Goal: Task Accomplishment & Management: Use online tool/utility

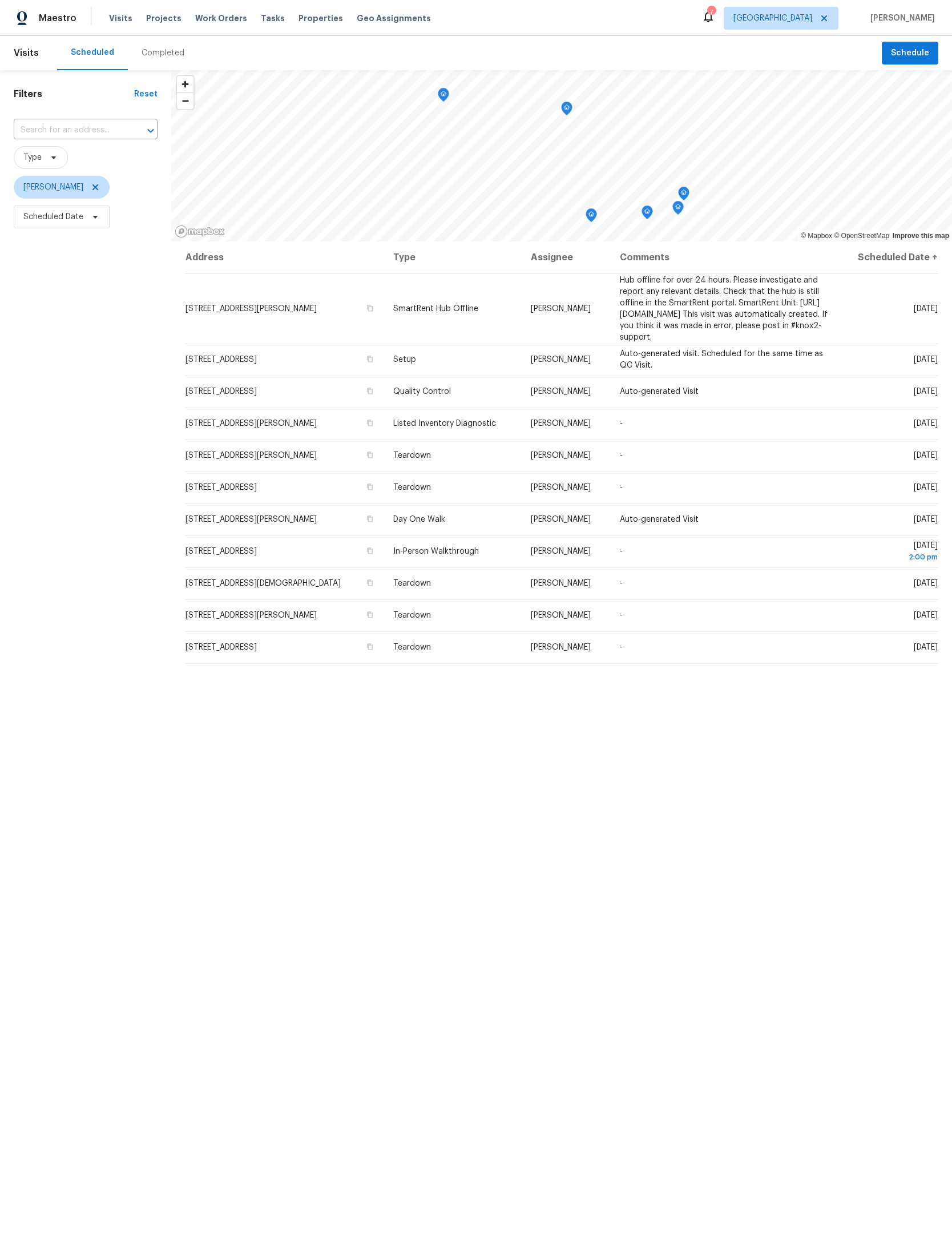
scroll to position [41, 0]
click at [97, 122] on input "text" at bounding box center [69, 130] width 112 height 17
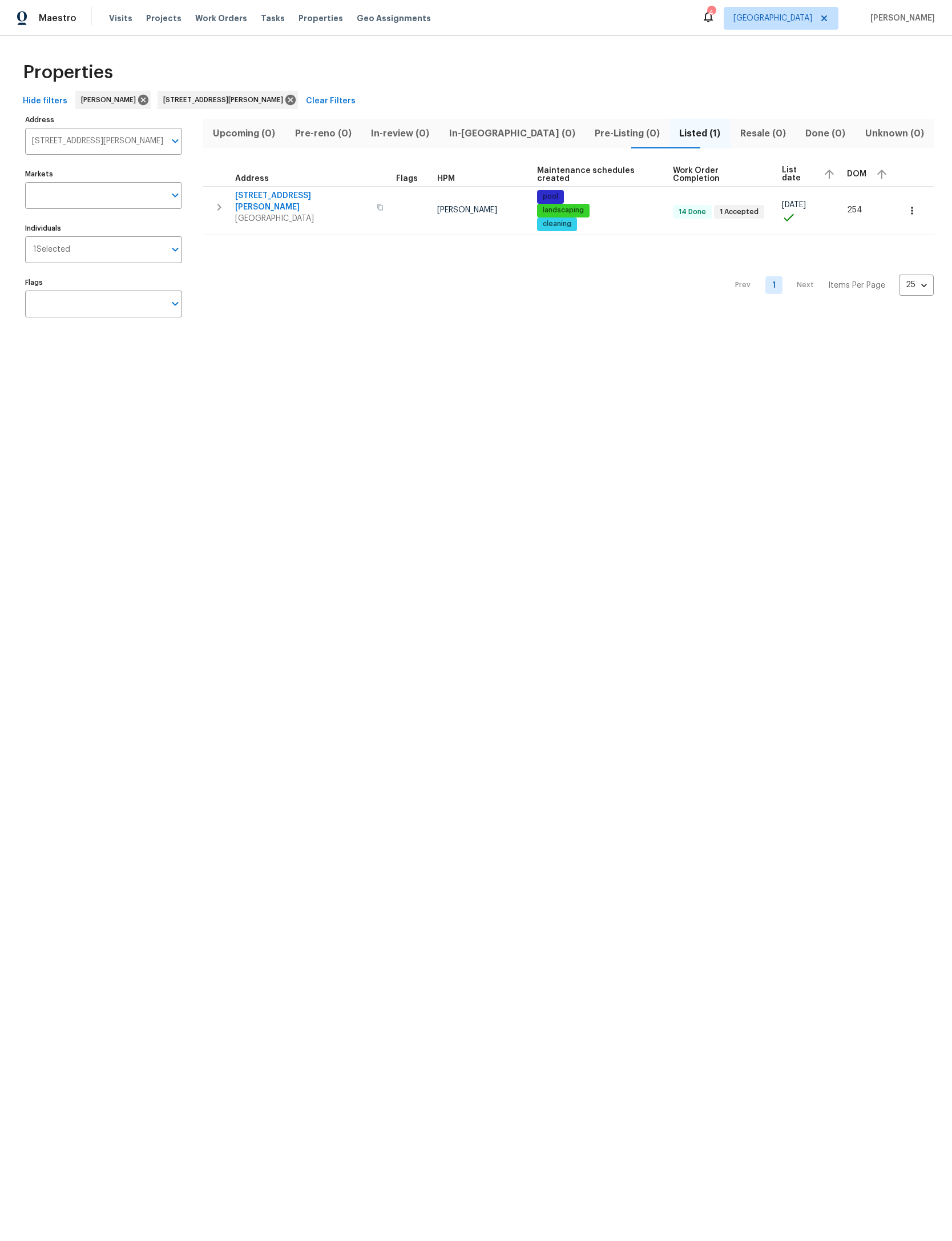
click at [297, 93] on icon at bounding box center [290, 99] width 12 height 12
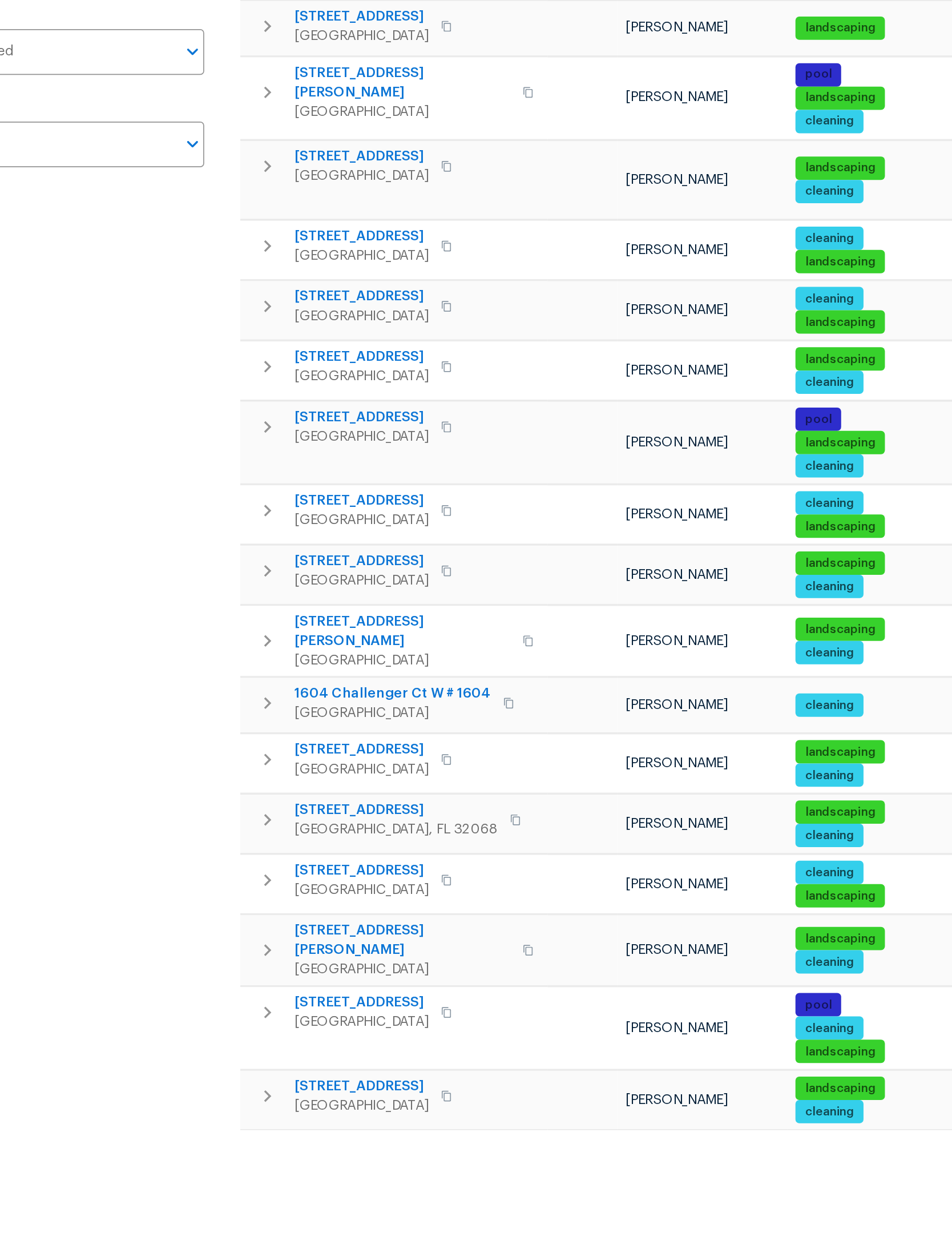
click at [207, 802] on button "button" at bounding box center [219, 814] width 23 height 23
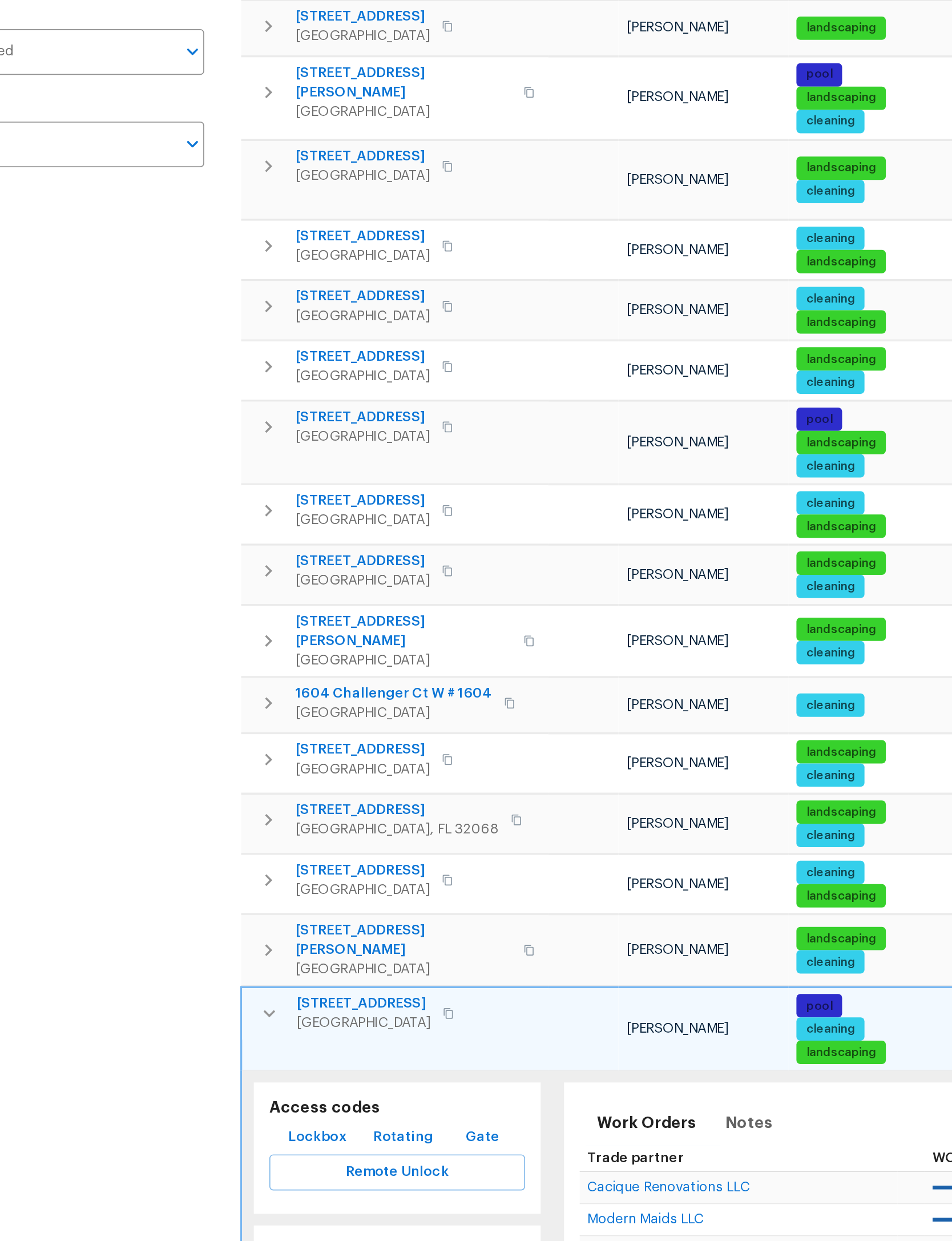
click at [298, 952] on span "Schedule a visit" at bounding box center [329, 958] width 64 height 14
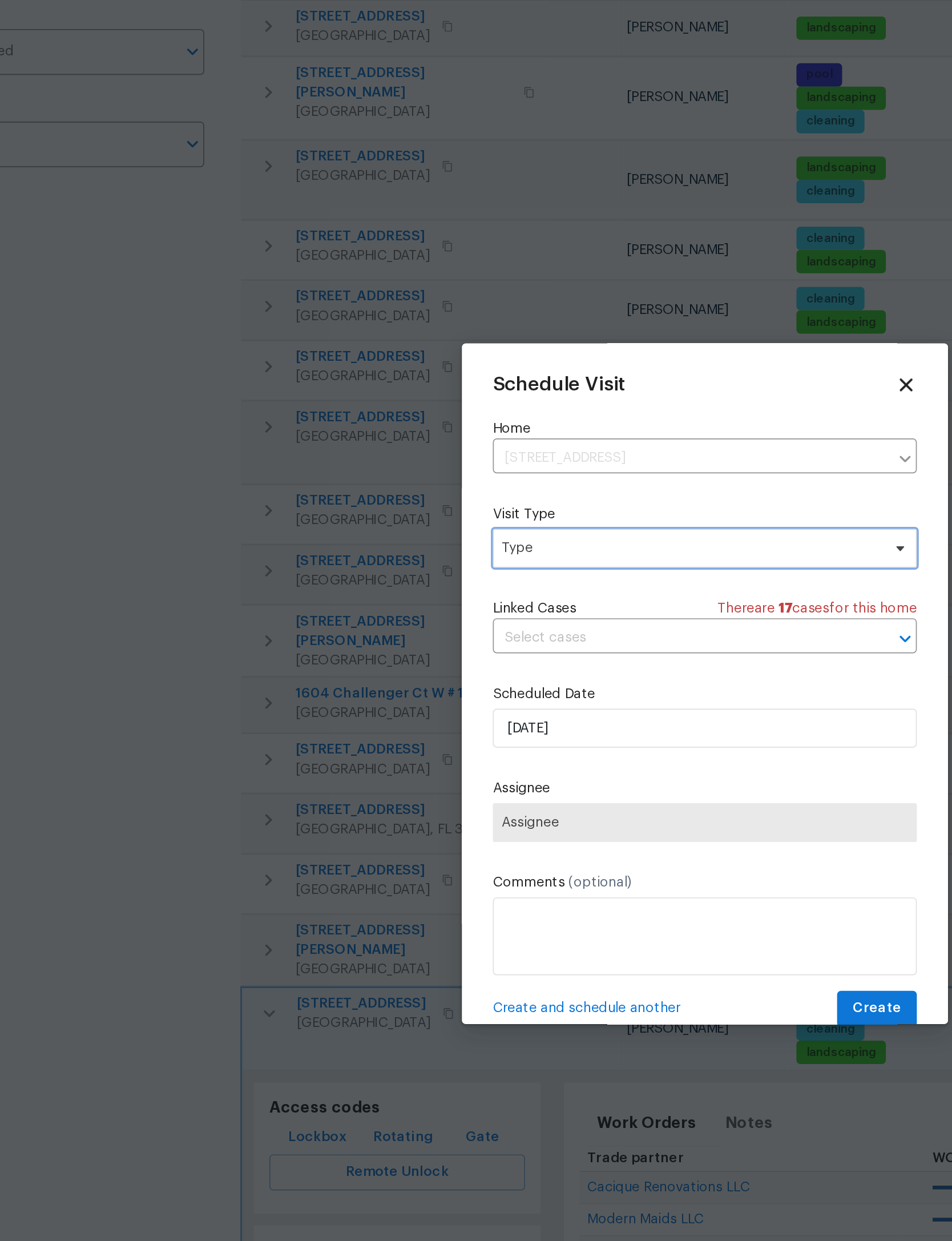
click at [423, 536] on span "Type" at bounding box center [468, 542] width 222 height 12
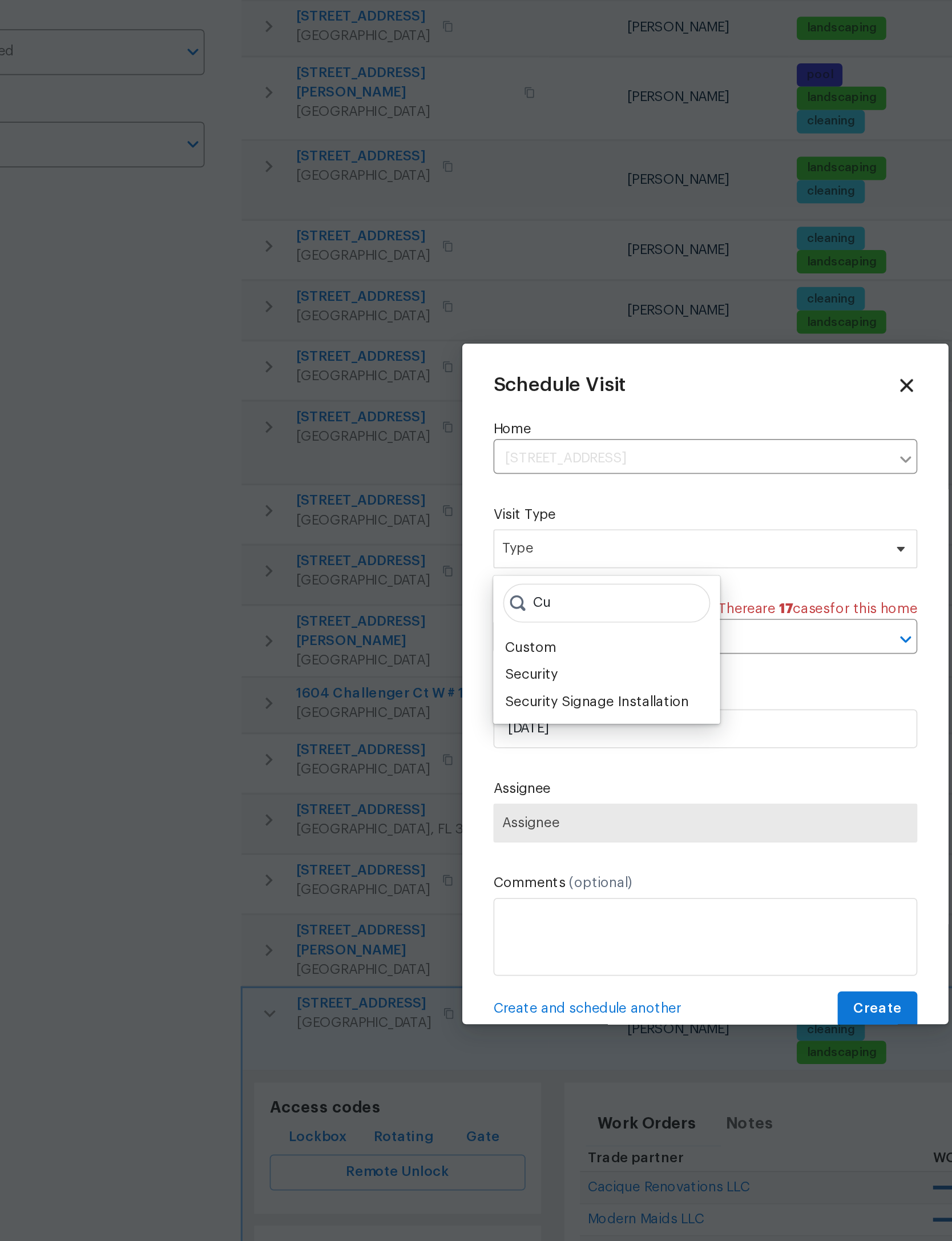
type input "C"
type input "Smart"
click at [359, 610] on div "SmartRent Issue" at bounding box center [389, 616] width 62 height 12
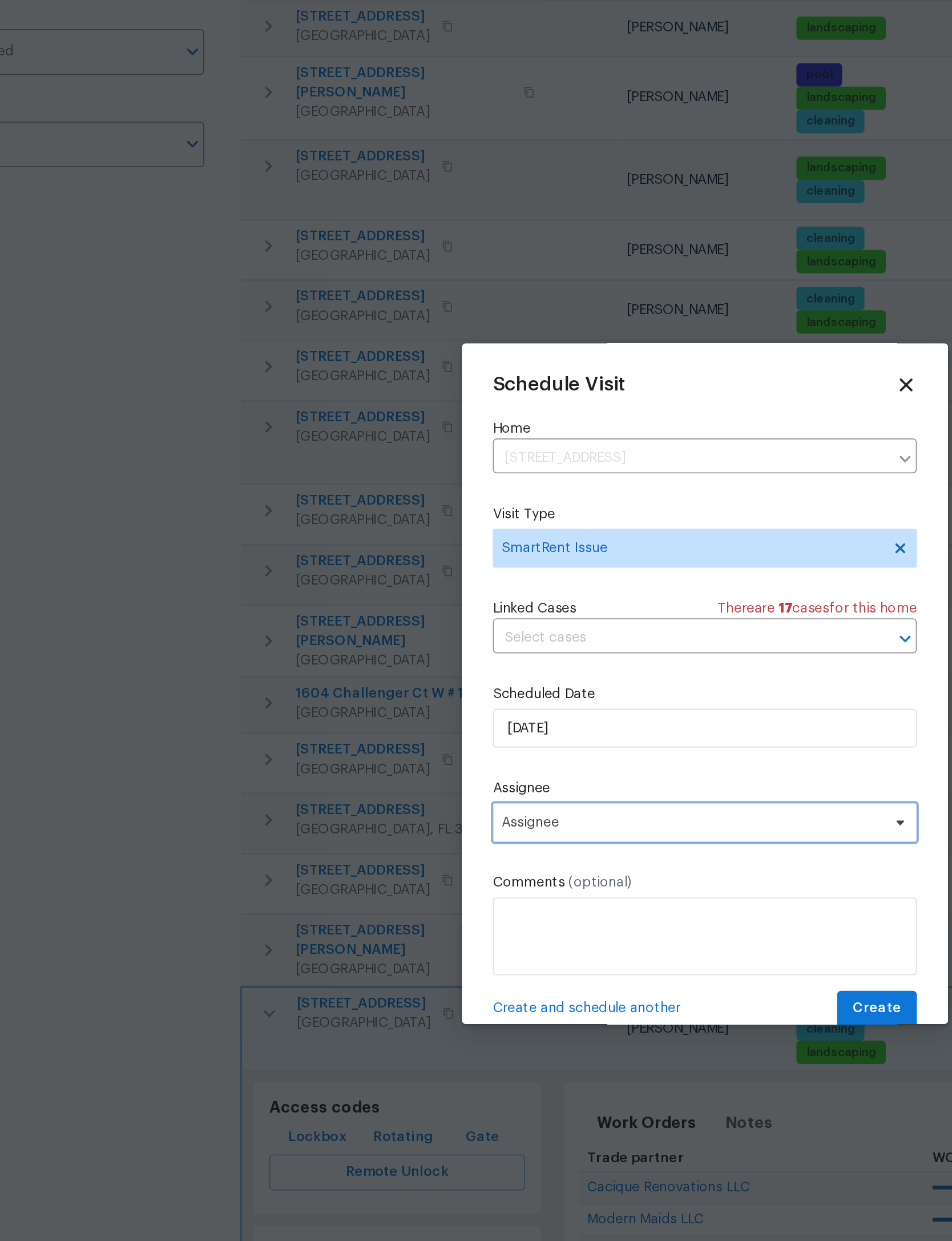
click at [413, 698] on span "Assignee" at bounding box center [469, 702] width 224 height 9
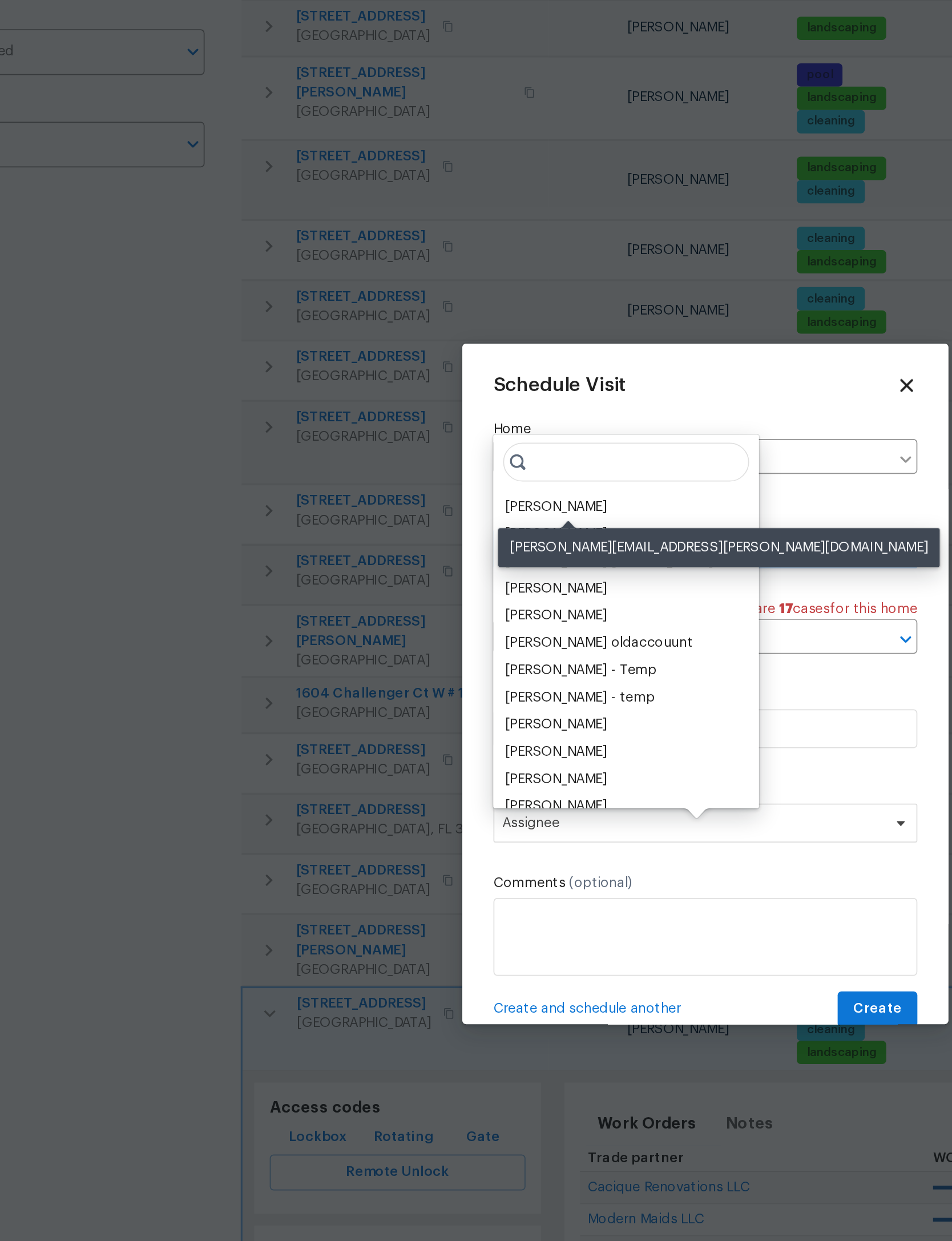
click at [359, 511] on div "[PERSON_NAME]" at bounding box center [388, 517] width 60 height 12
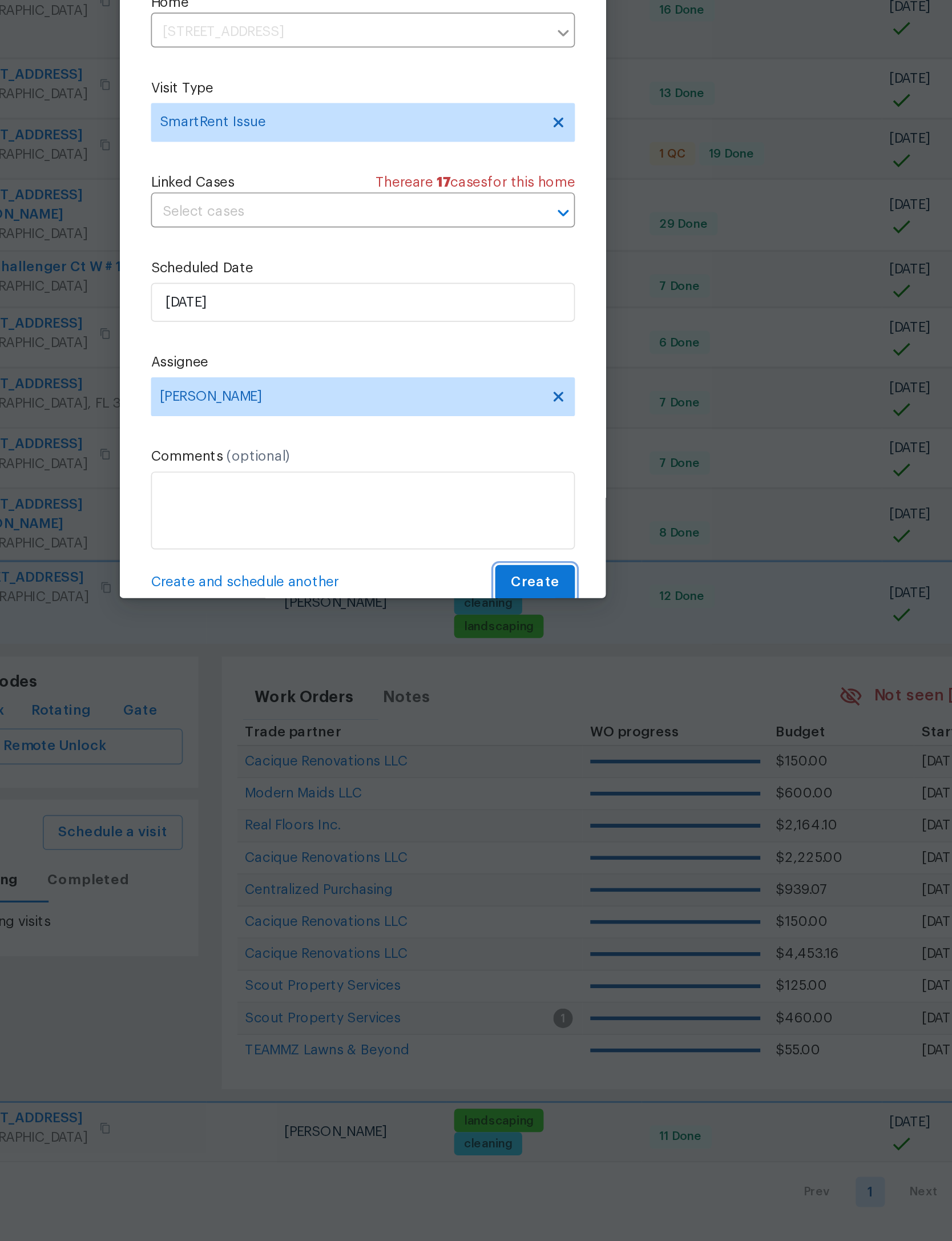
click at [554, 801] on button "Create" at bounding box center [577, 812] width 47 height 21
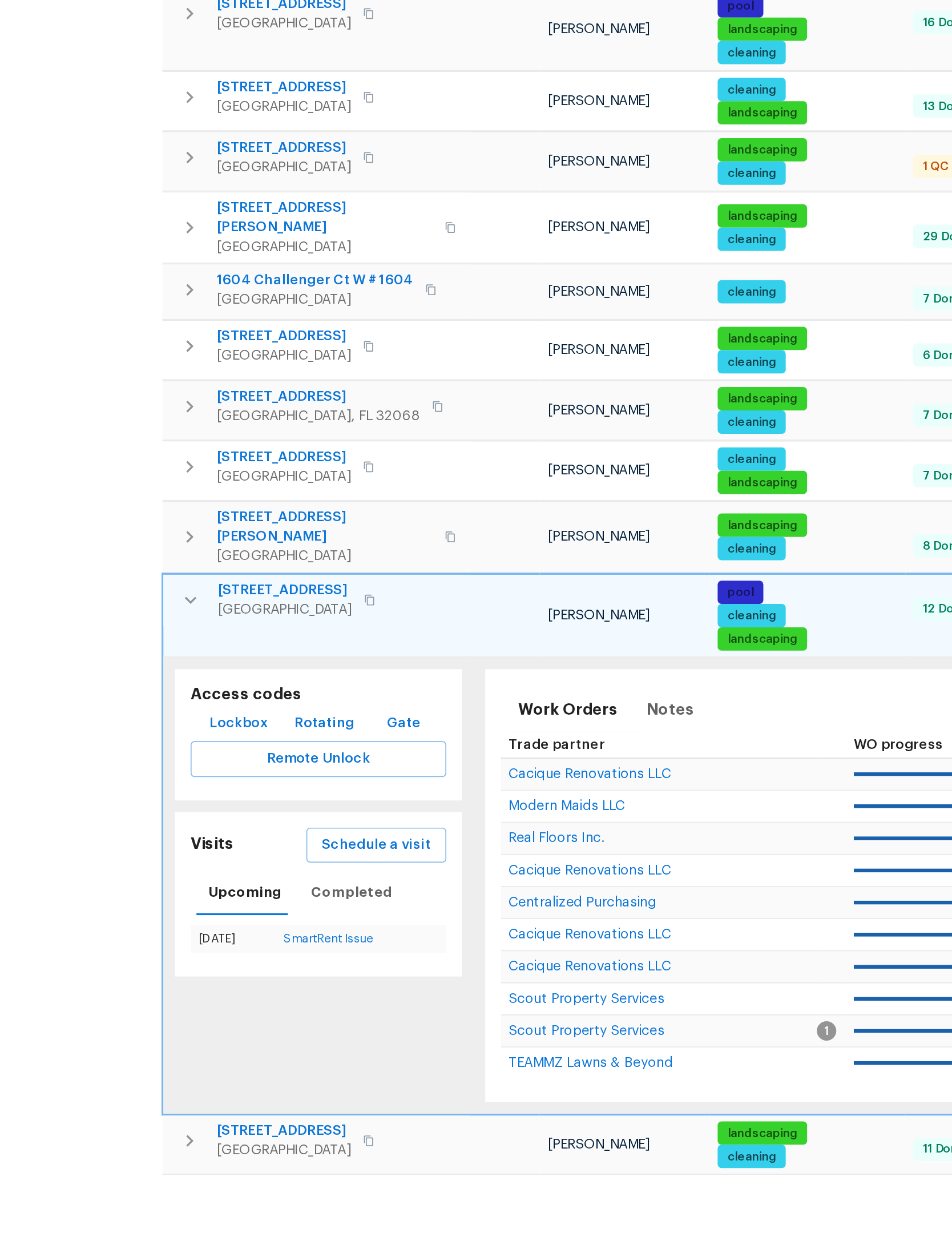
click at [209, 803] on button "button" at bounding box center [221, 814] width 23 height 23
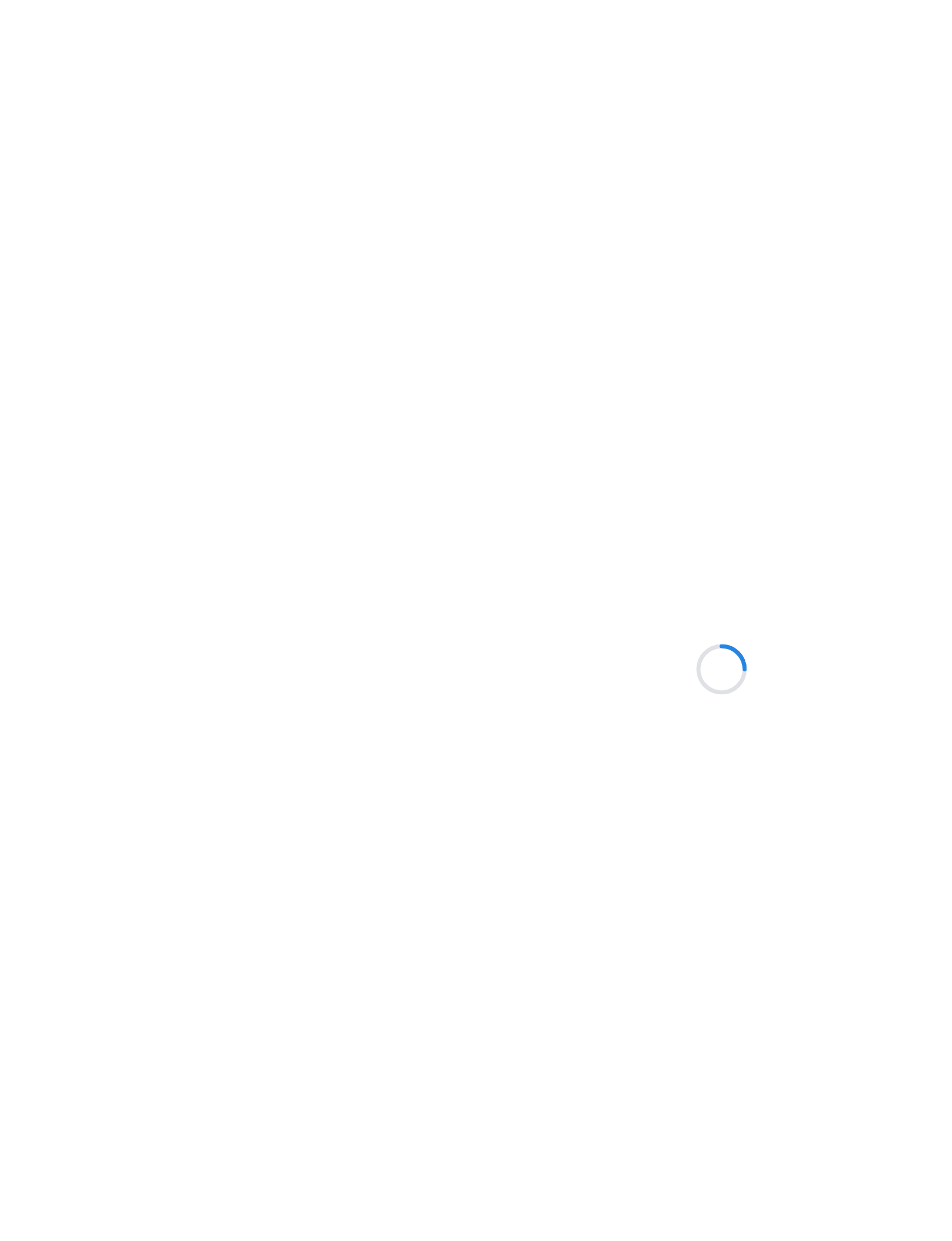
scroll to position [241, 67]
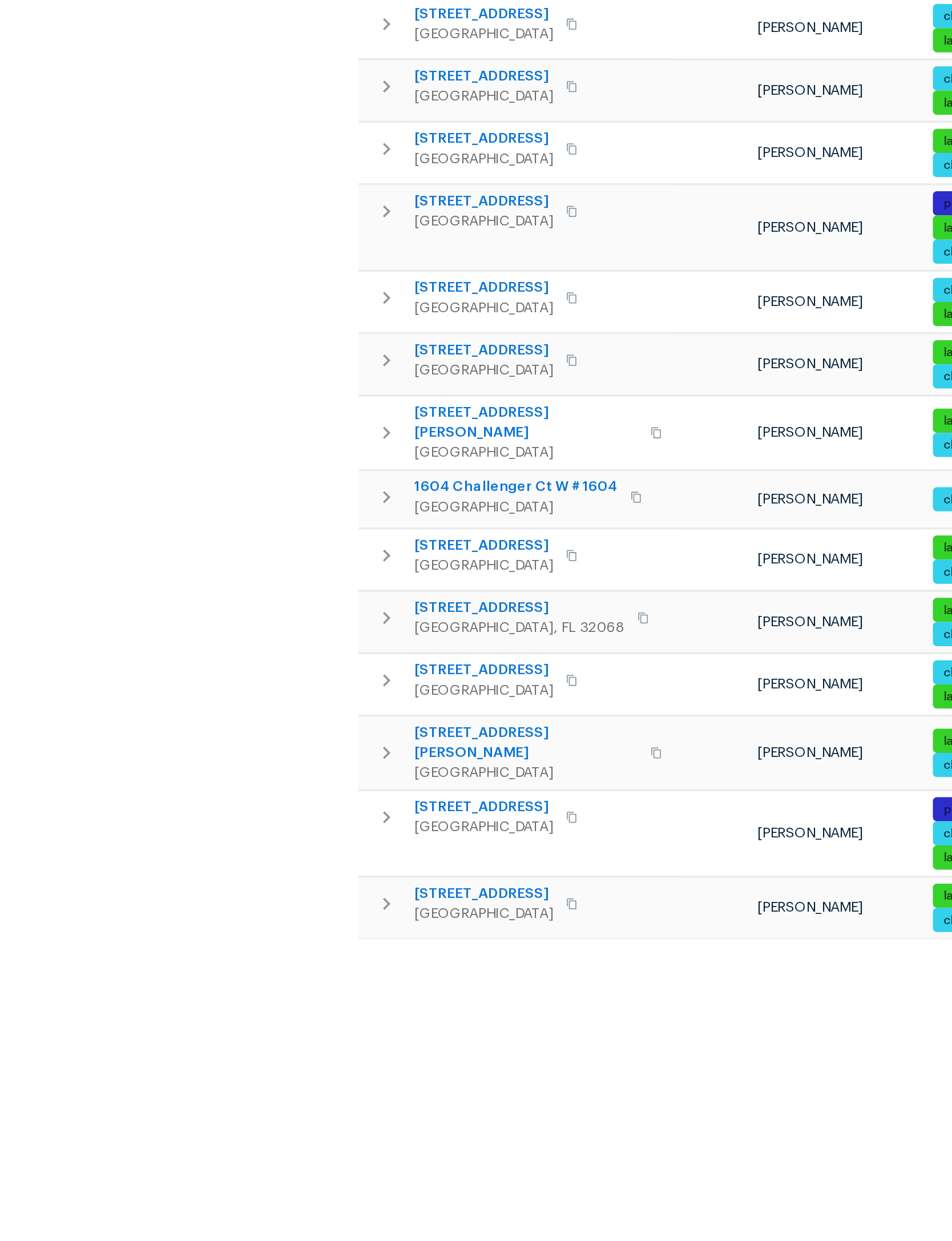
click at [217, 729] on icon "button" at bounding box center [219, 736] width 14 height 14
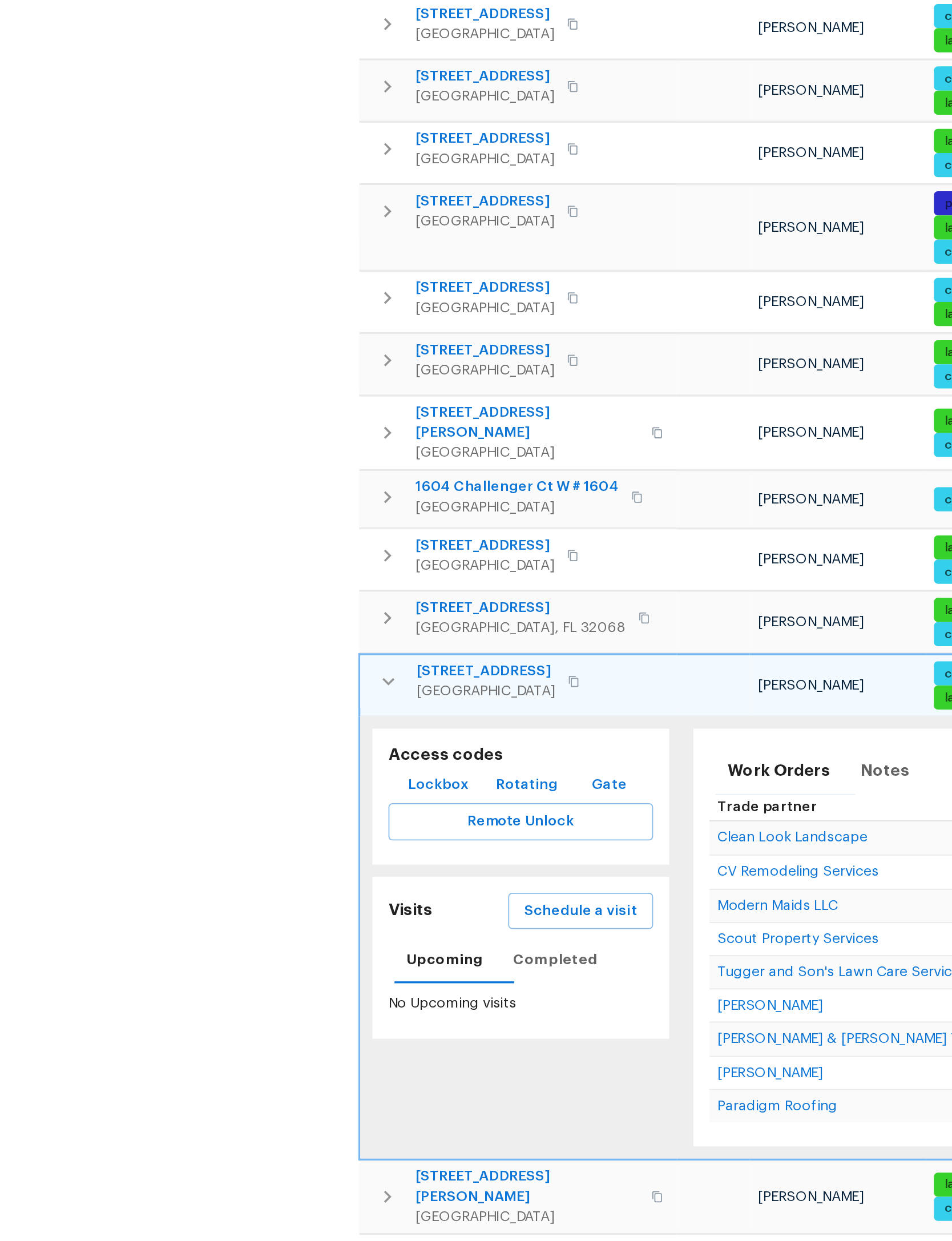
click at [351, 860] on span "Schedule a visit" at bounding box center [329, 866] width 64 height 14
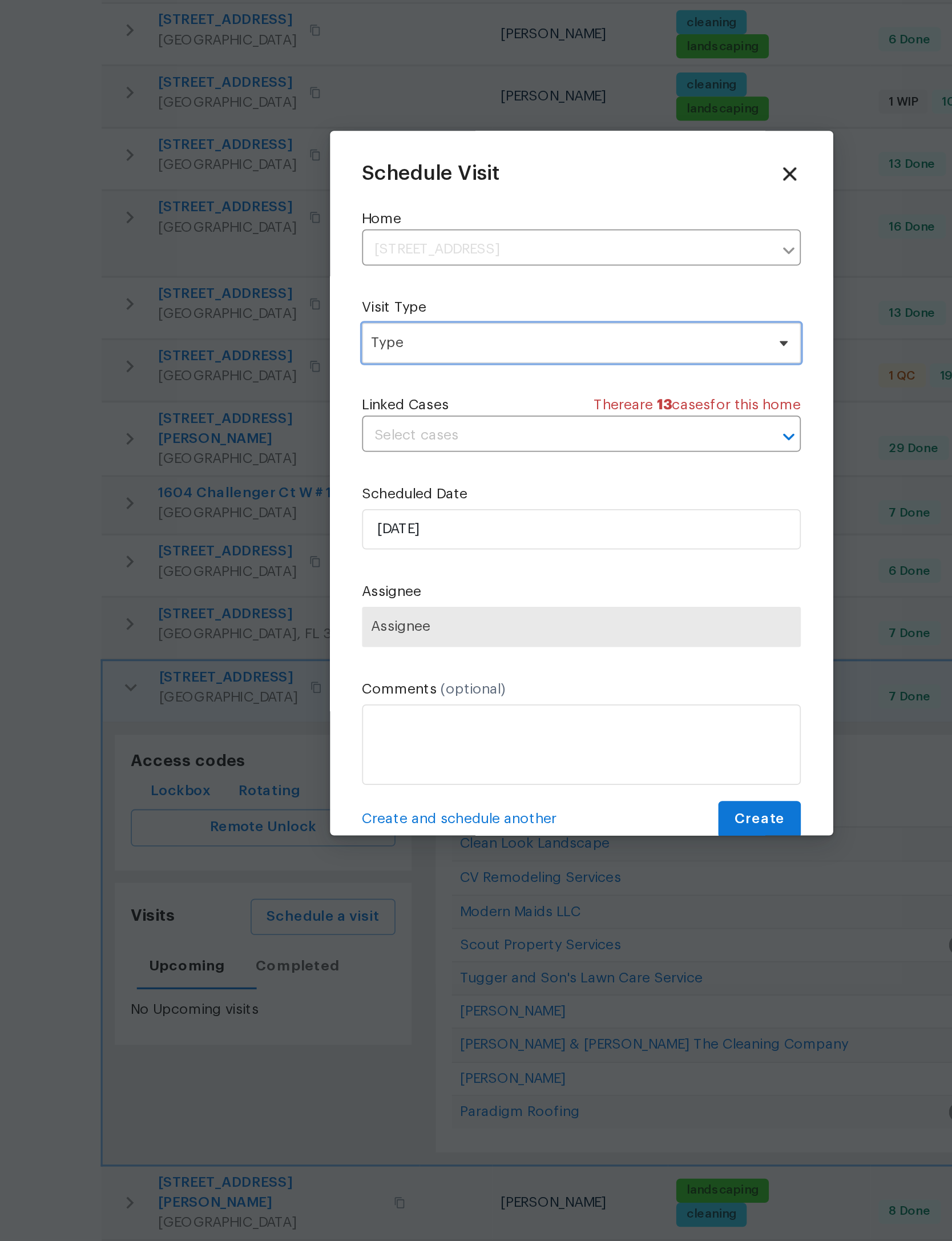
click at [357, 536] on span "Type" at bounding box center [468, 542] width 222 height 12
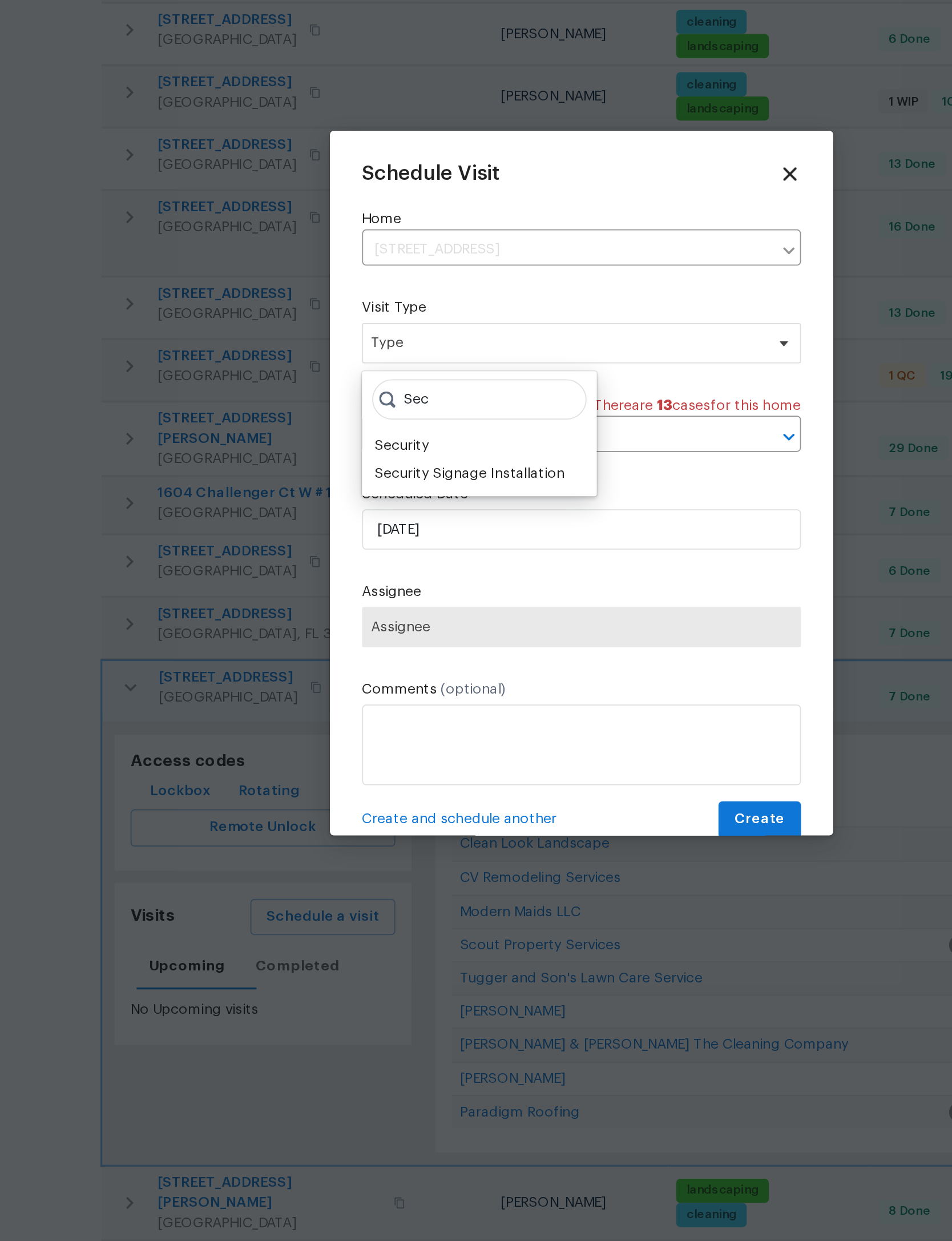
type input "Sec"
click at [359, 610] on div "Security Signage Installation" at bounding box center [412, 616] width 108 height 12
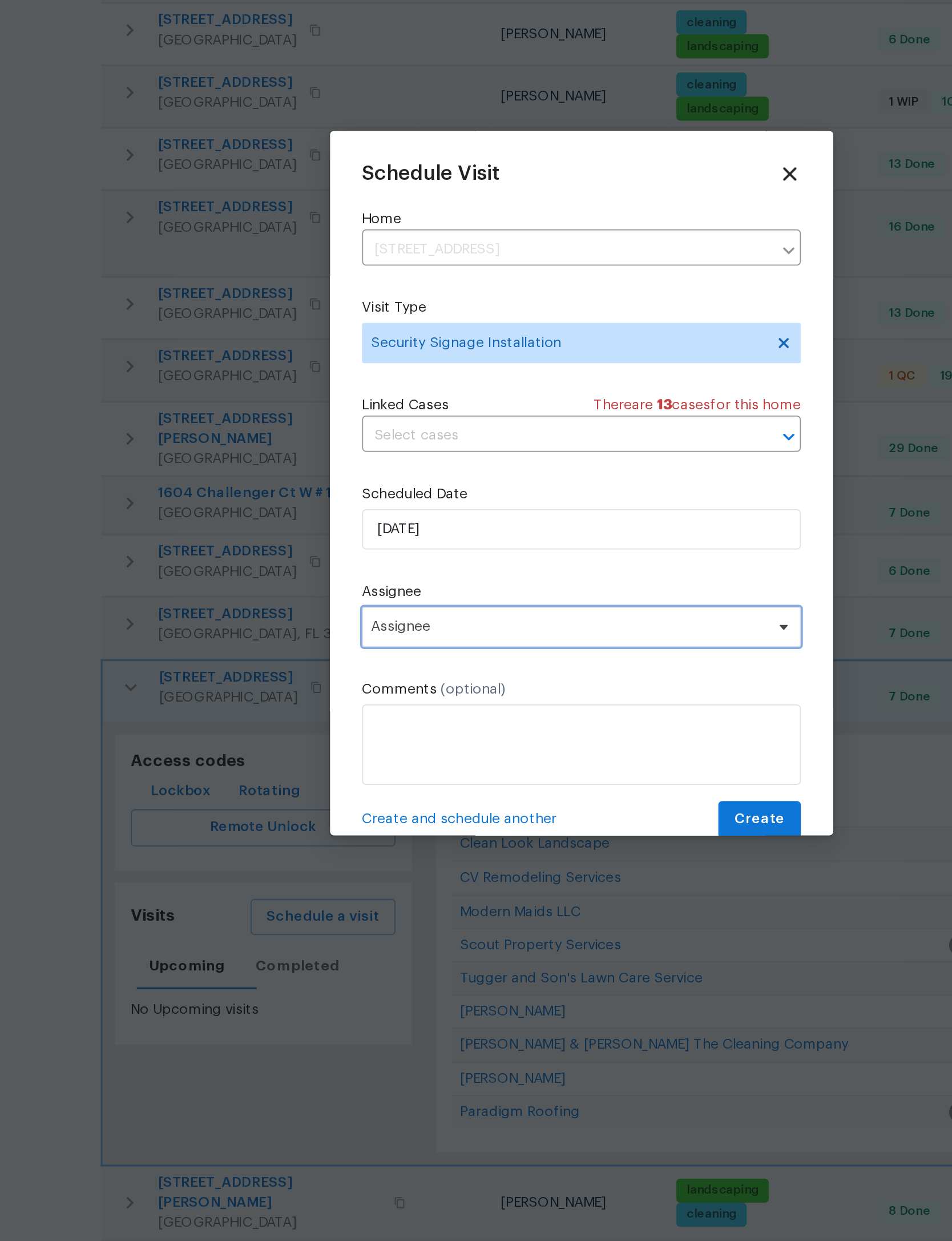
click at [357, 698] on span "Assignee" at bounding box center [469, 702] width 224 height 9
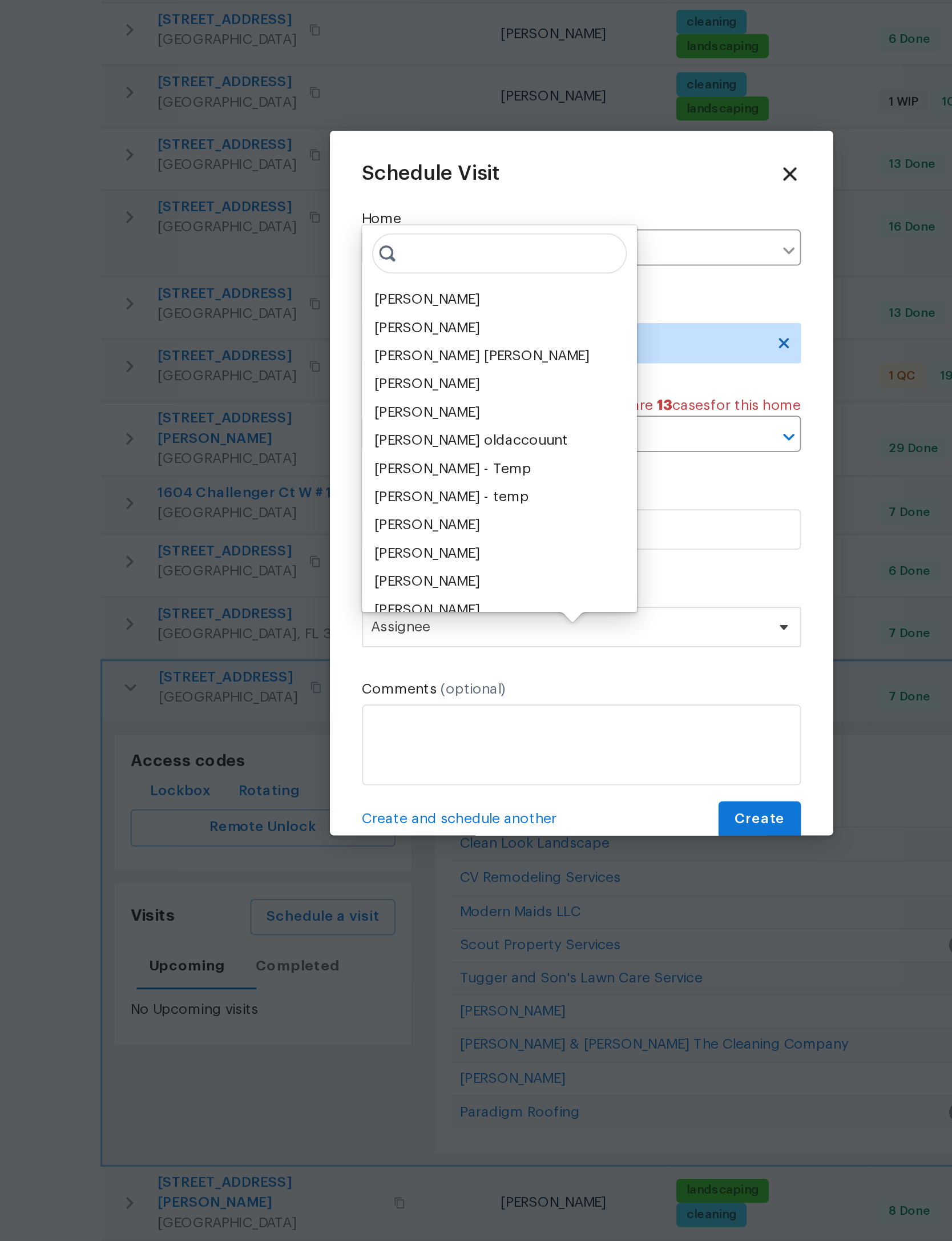
click at [359, 511] on div "[PERSON_NAME]" at bounding box center [388, 517] width 60 height 12
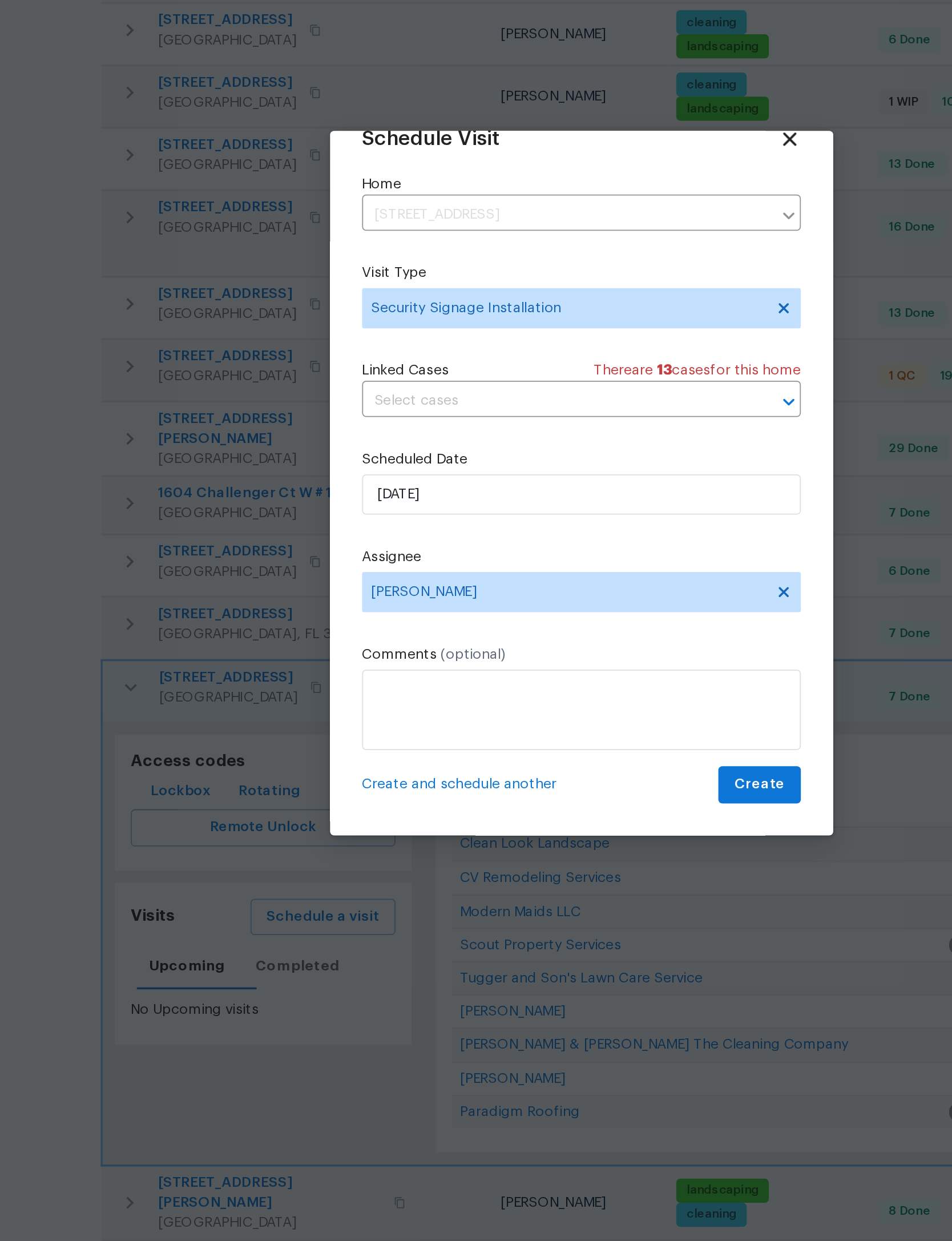
scroll to position [38, 0]
click at [563, 785] on span "Create" at bounding box center [577, 791] width 29 height 14
